Goal: Check status: Check status

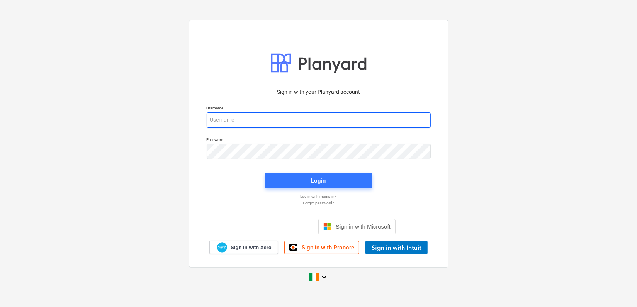
click at [228, 121] on input "email" at bounding box center [319, 119] width 224 height 15
type input "[EMAIL_ADDRESS][DOMAIN_NAME]"
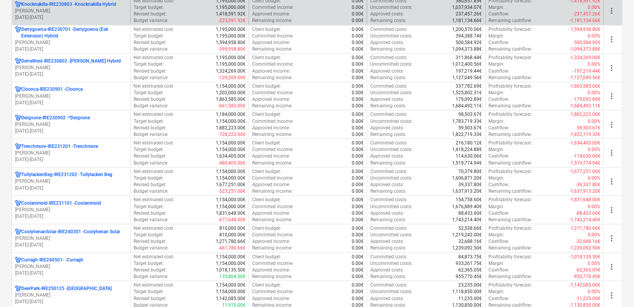
scroll to position [214, 0]
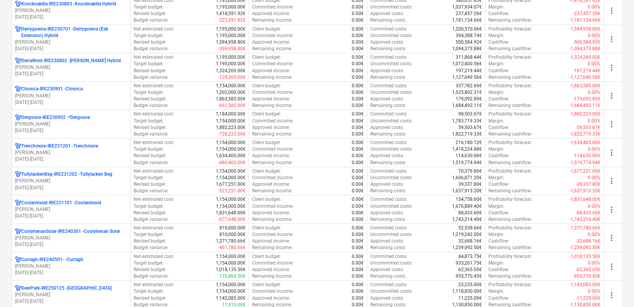
click at [85, 260] on div "Curragh-IRE240501- - Curragh" at bounding box center [71, 259] width 112 height 7
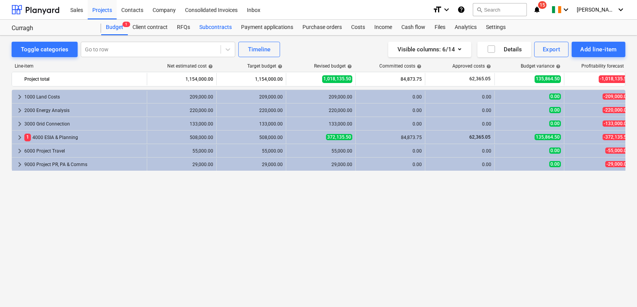
click at [217, 27] on div "Subcontracts" at bounding box center [216, 27] width 42 height 15
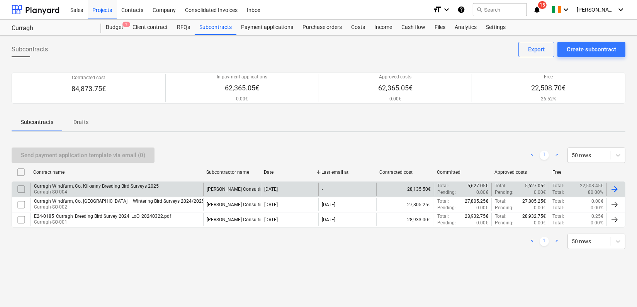
click at [135, 183] on div "Curragh Windfarm, Co. Kilkenny Breeding Bird Surveys 2025" at bounding box center [96, 185] width 125 height 5
